Goal: Obtain resource: Download file/media

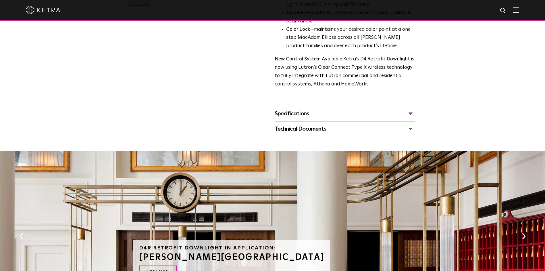
click at [411, 113] on div "Specifications" at bounding box center [345, 113] width 140 height 9
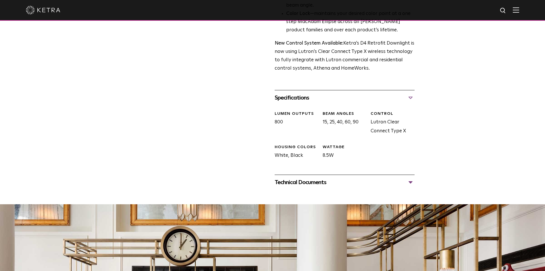
scroll to position [230, 0]
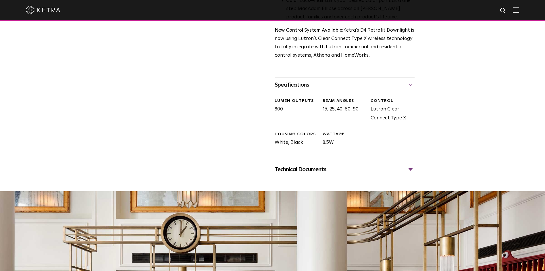
click at [411, 170] on div "Technical Documents" at bounding box center [345, 169] width 140 height 9
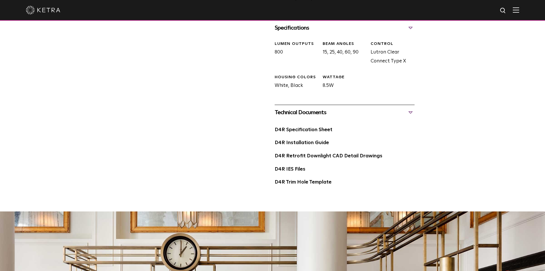
scroll to position [288, 0]
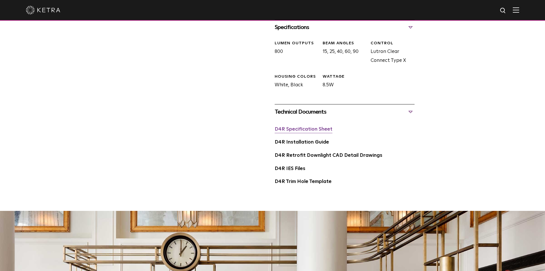
click at [305, 129] on link "D4R Specification Sheet" at bounding box center [304, 129] width 58 height 5
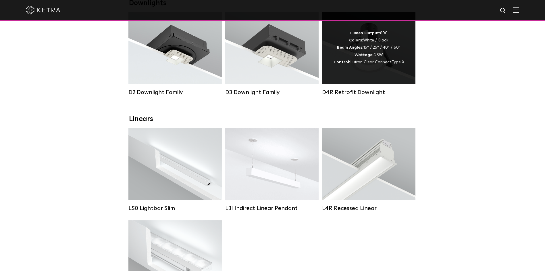
click at [385, 71] on div "Lumen Output: 800 Colors: White / Black Beam Angles: 15° / 25° / 40° / 60° Watt…" at bounding box center [368, 48] width 93 height 72
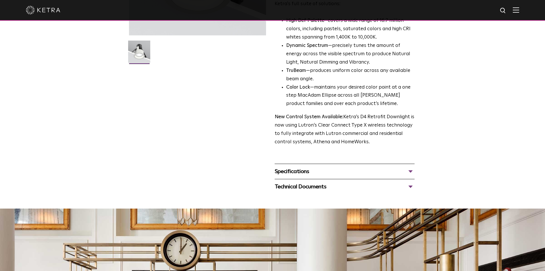
click at [409, 172] on div "Specifications" at bounding box center [345, 171] width 140 height 9
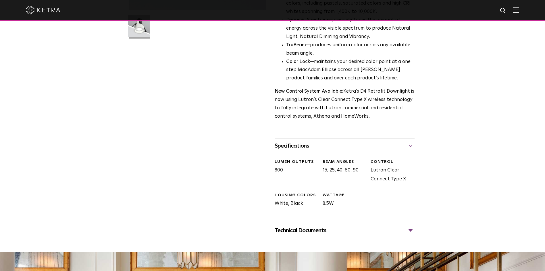
scroll to position [259, 0]
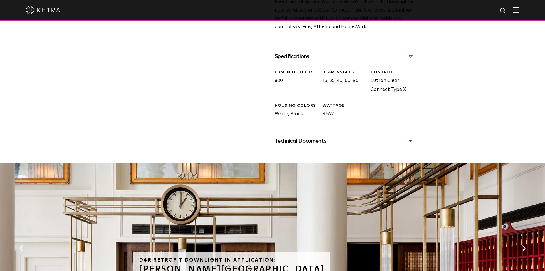
click at [407, 141] on div "Technical Documents" at bounding box center [345, 140] width 140 height 9
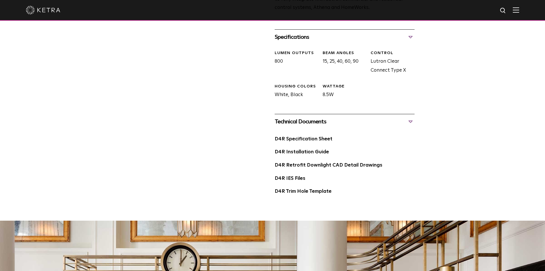
scroll to position [316, 0]
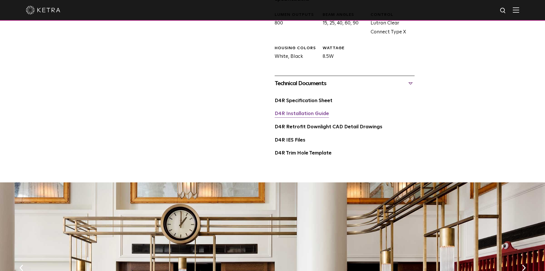
click at [311, 116] on link "D4R Installation Guide" at bounding box center [302, 113] width 54 height 5
